Goal: Task Accomplishment & Management: Use online tool/utility

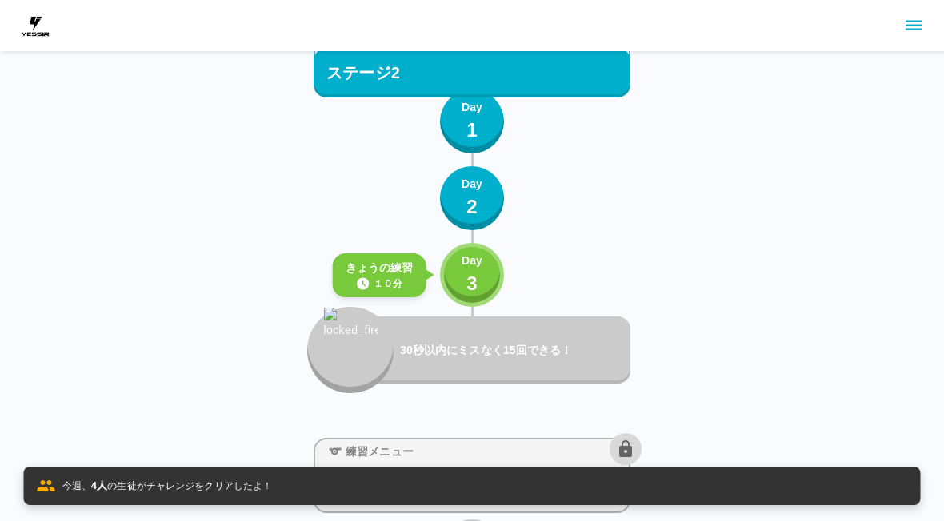
scroll to position [1441, 0]
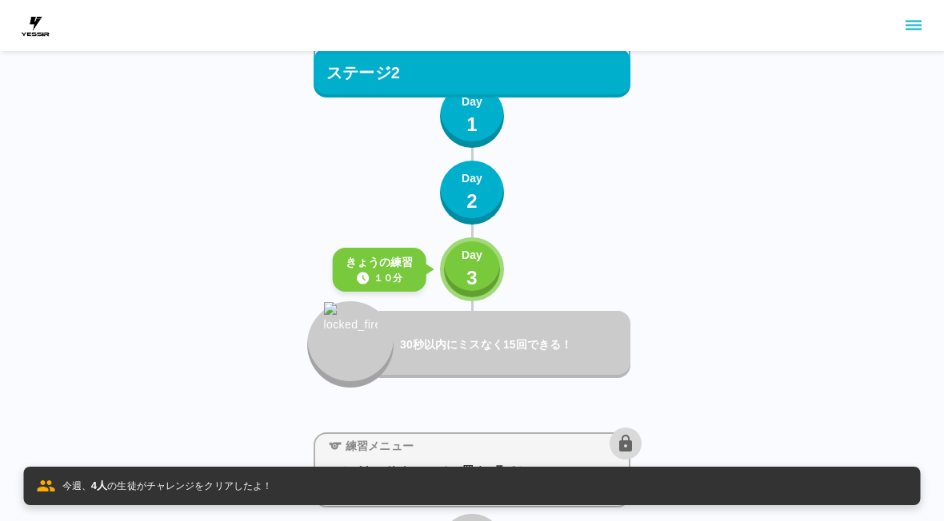
click at [468, 266] on p "3" at bounding box center [471, 278] width 11 height 29
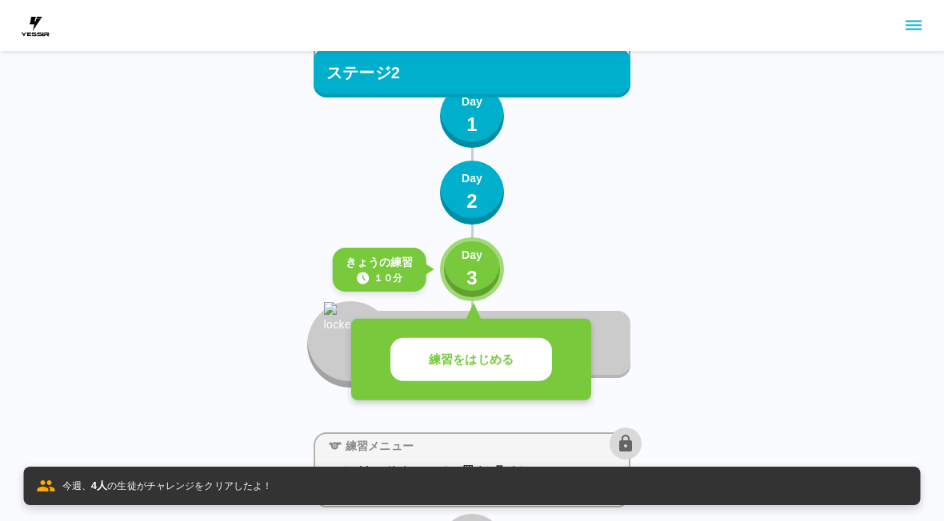
click at [496, 374] on button "練習をはじめる" at bounding box center [471, 360] width 162 height 44
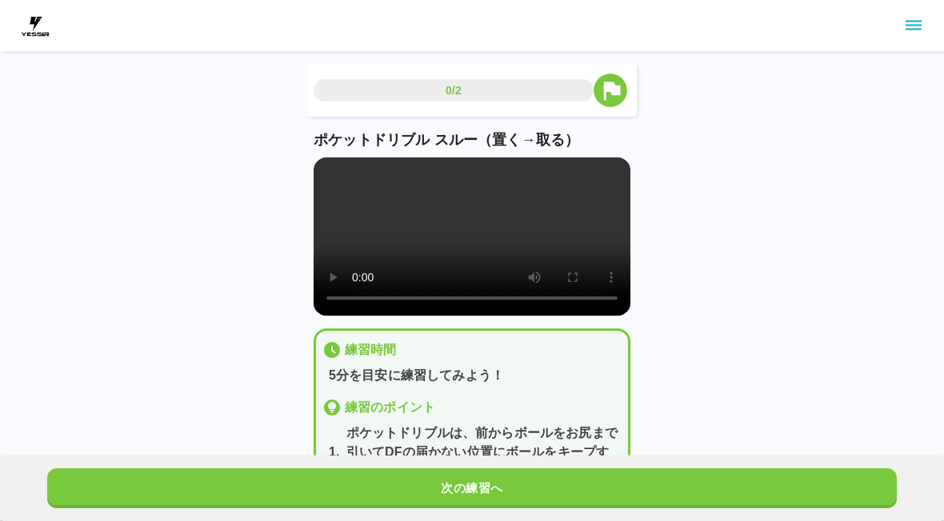
click at [546, 482] on button "次の練習へ" at bounding box center [471, 489] width 849 height 40
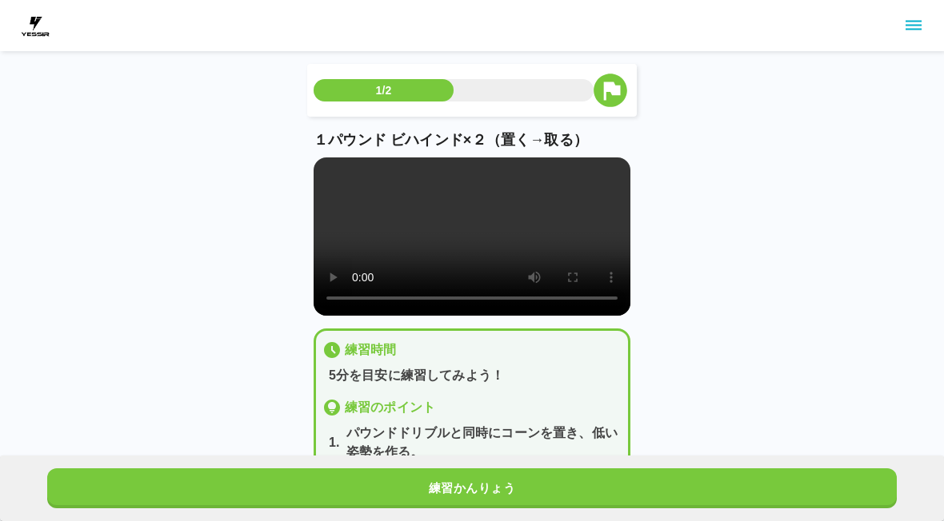
click at [580, 499] on button "練習かんりょう" at bounding box center [471, 489] width 849 height 40
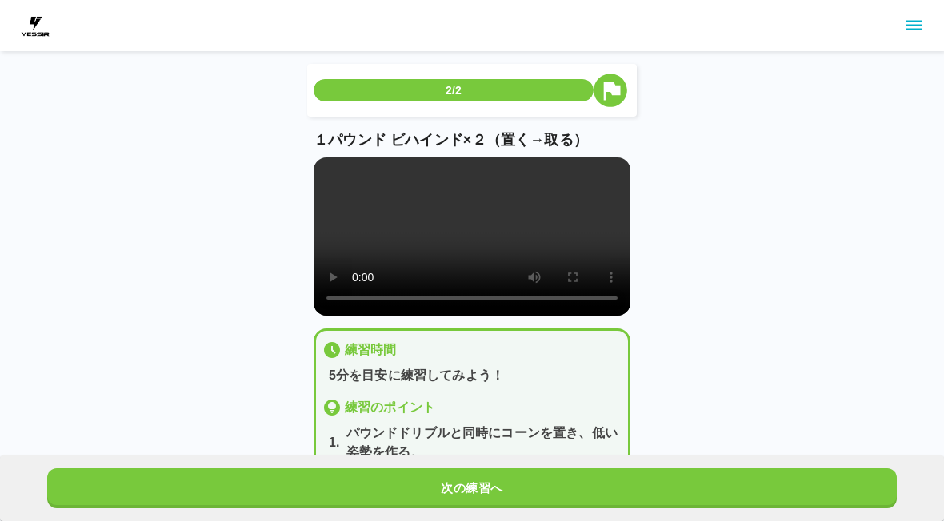
click at [597, 486] on button "次の練習へ" at bounding box center [471, 489] width 849 height 40
click at [612, 482] on button "次の練習へ" at bounding box center [471, 489] width 849 height 40
click at [611, 482] on button "次の練習へ" at bounding box center [471, 489] width 849 height 40
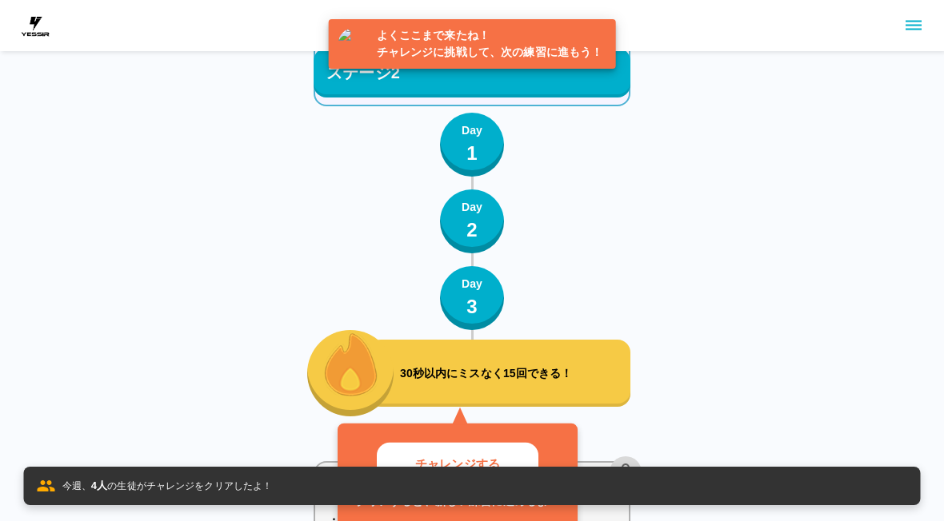
scroll to position [1532, 0]
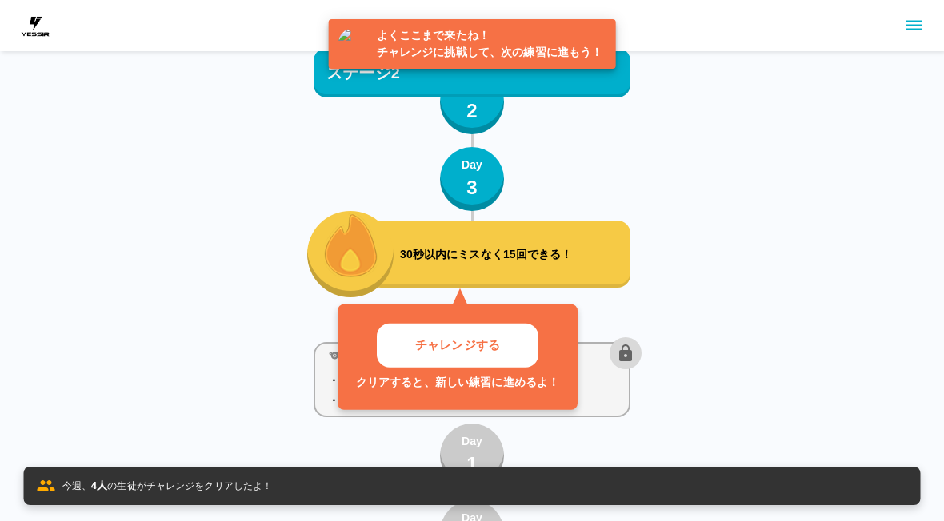
click at [479, 358] on button "チャレンジする" at bounding box center [458, 346] width 162 height 44
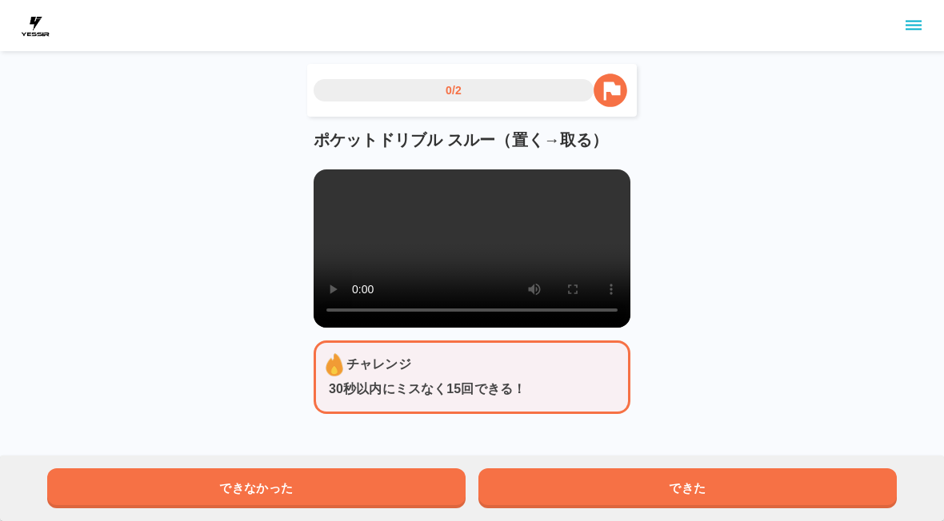
click at [569, 493] on button "できた" at bounding box center [687, 489] width 418 height 40
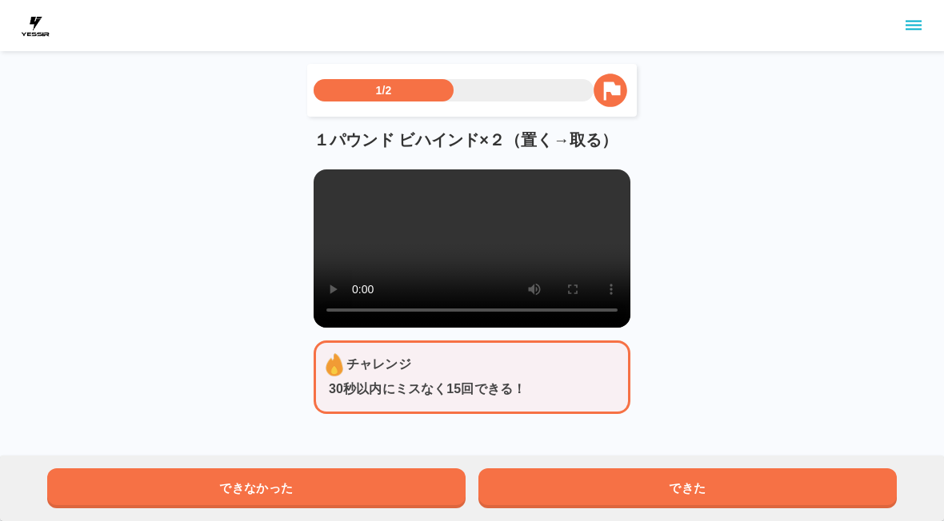
click at [568, 492] on button "できた" at bounding box center [687, 489] width 418 height 40
click at [577, 497] on button "できた" at bounding box center [687, 489] width 418 height 40
click at [577, 496] on button "できた" at bounding box center [687, 489] width 418 height 40
click at [584, 496] on button "できた" at bounding box center [687, 489] width 418 height 40
click at [583, 495] on button "できた" at bounding box center [687, 489] width 418 height 40
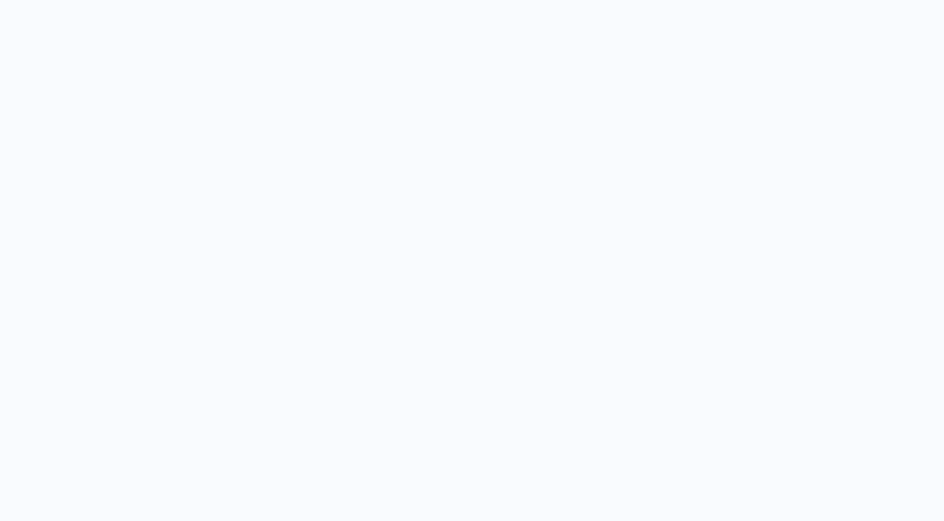
click at [601, 294] on html "スゴイネ！ おめでとう 次の練習にすすもう！ とじる" at bounding box center [472, 147] width 944 height 294
click at [602, 294] on html "スゴイネ！ おめでとう 次の練習にすすもう！ とじる" at bounding box center [472, 147] width 944 height 294
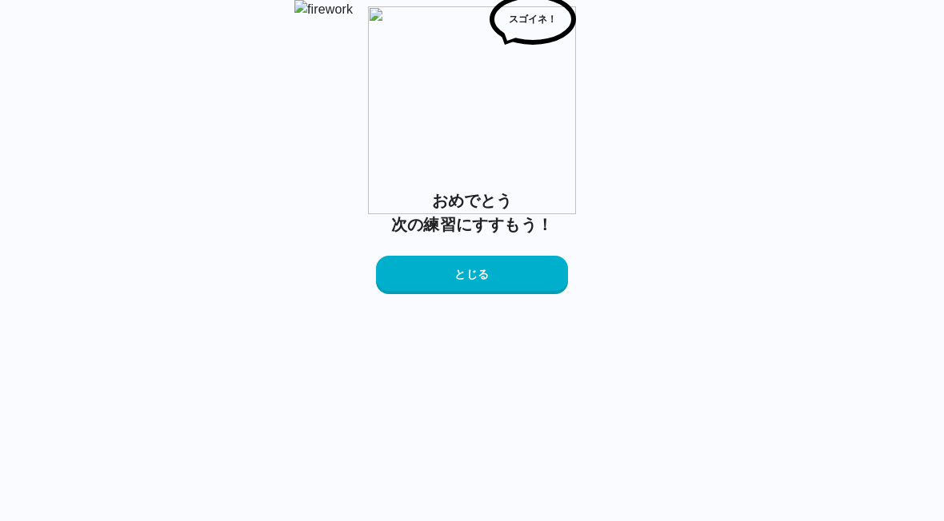
click at [490, 294] on button "とじる" at bounding box center [472, 275] width 192 height 38
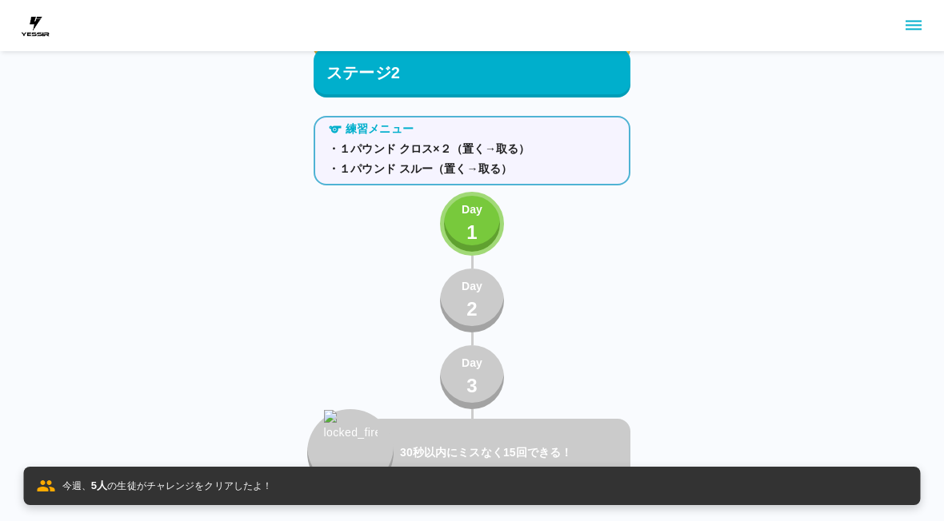
scroll to position [1760, 0]
